Goal: Information Seeking & Learning: Learn about a topic

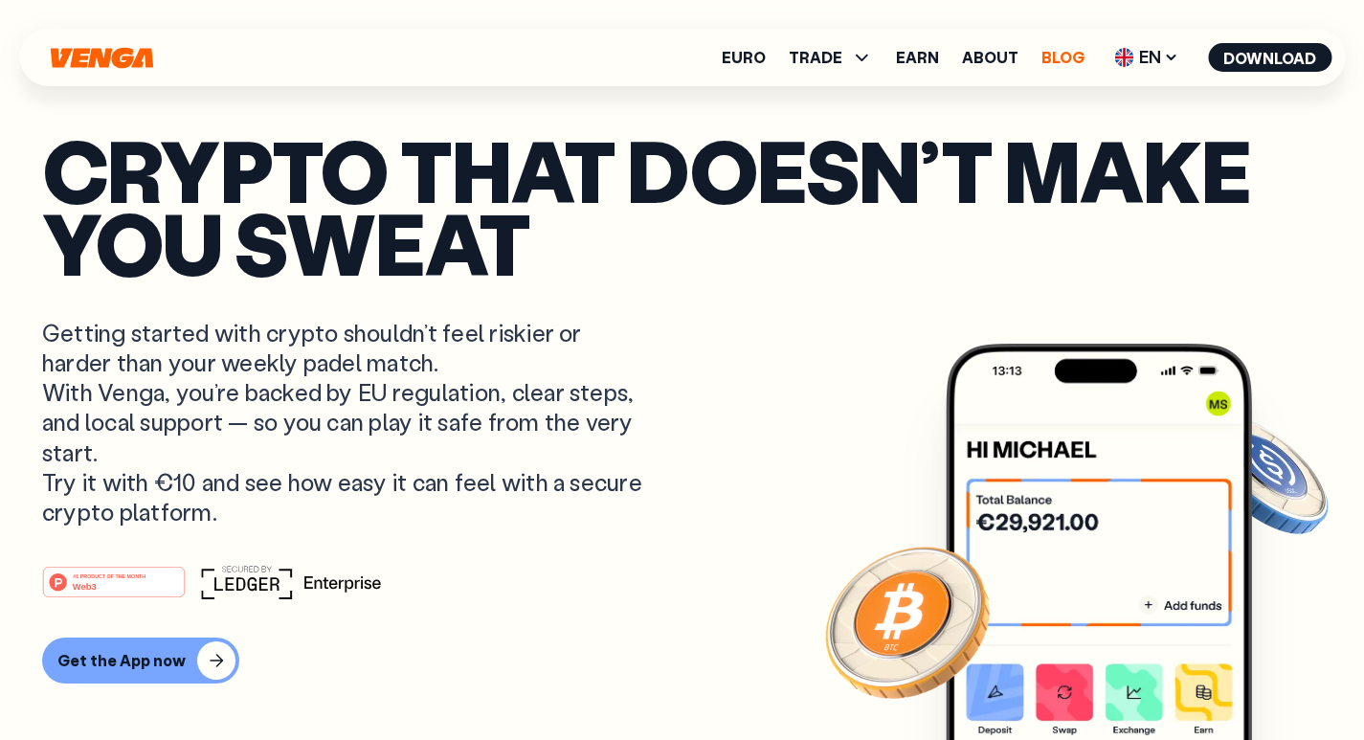
click at [1061, 51] on link "Blog" at bounding box center [1062, 57] width 43 height 15
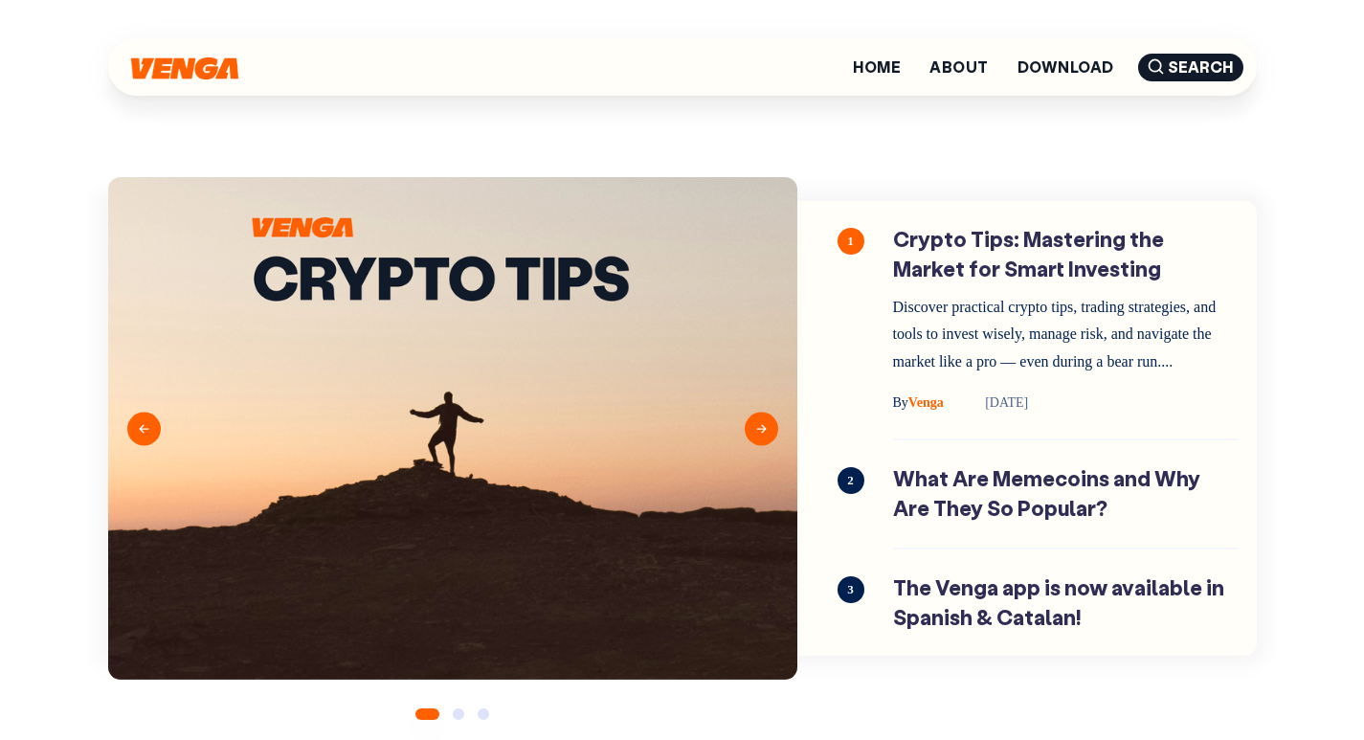
click at [174, 65] on img at bounding box center [184, 68] width 107 height 22
